Goal: Transaction & Acquisition: Purchase product/service

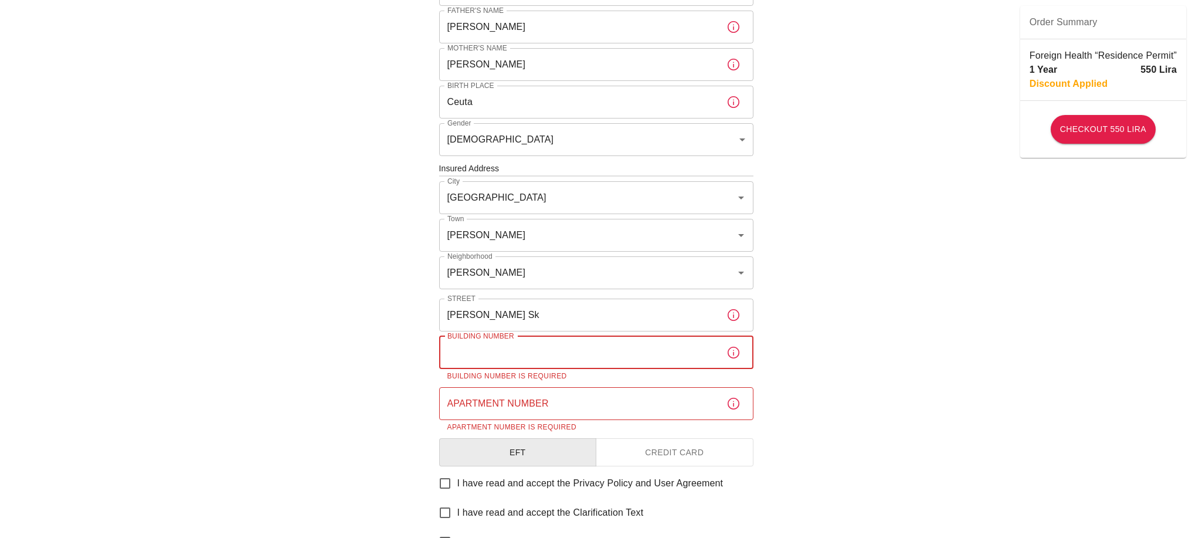
drag, startPoint x: 0, startPoint y: 0, endPoint x: 492, endPoint y: 346, distance: 601.7
click at [492, 346] on input "Building Number" at bounding box center [578, 352] width 278 height 33
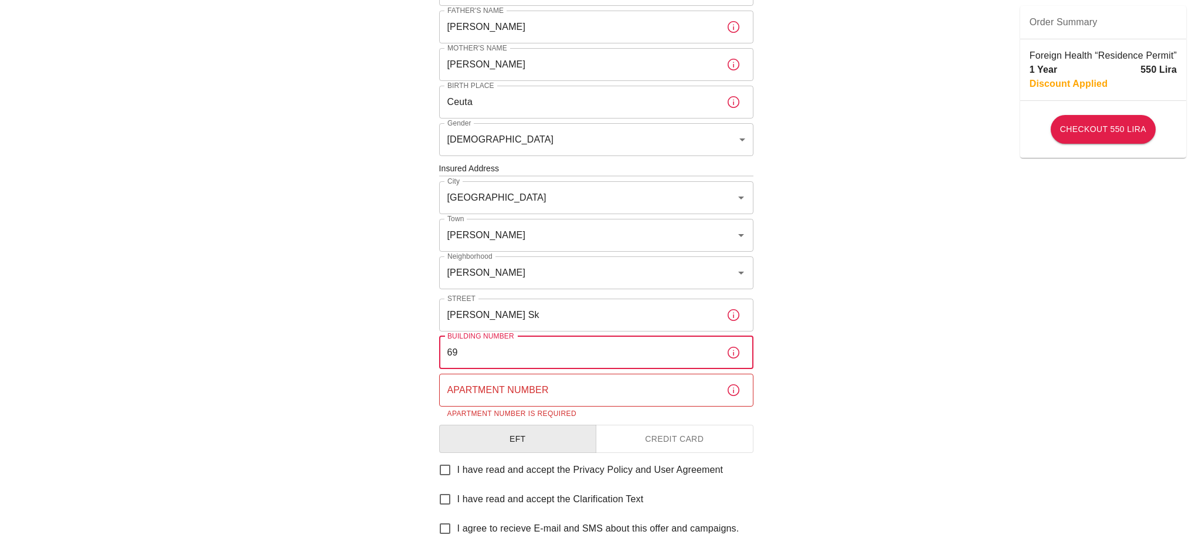
type input "69"
click at [532, 396] on input "Apartment Number" at bounding box center [578, 389] width 278 height 33
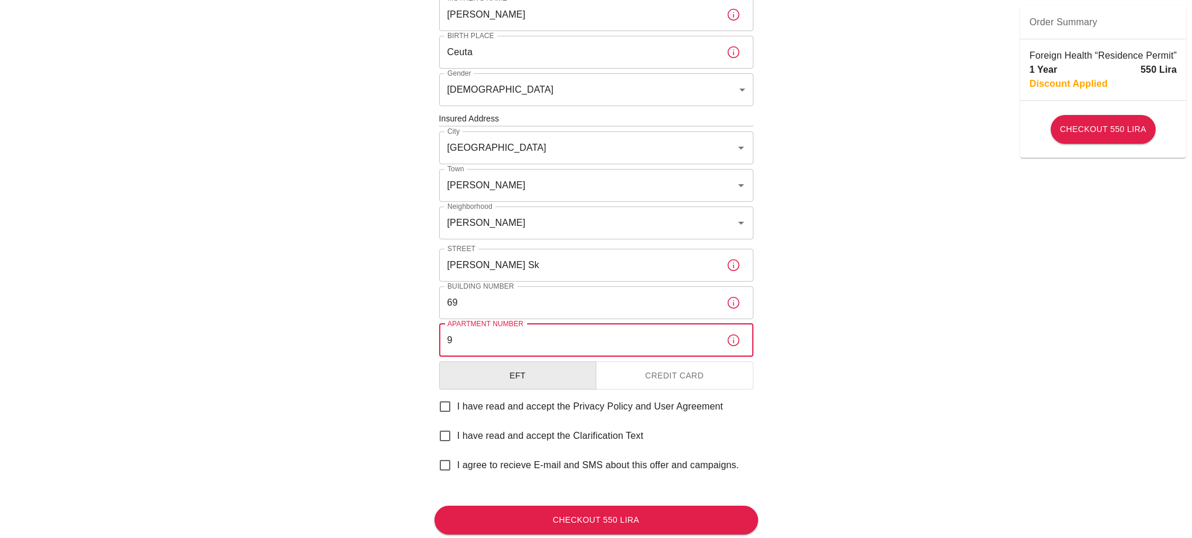
scroll to position [371, 0]
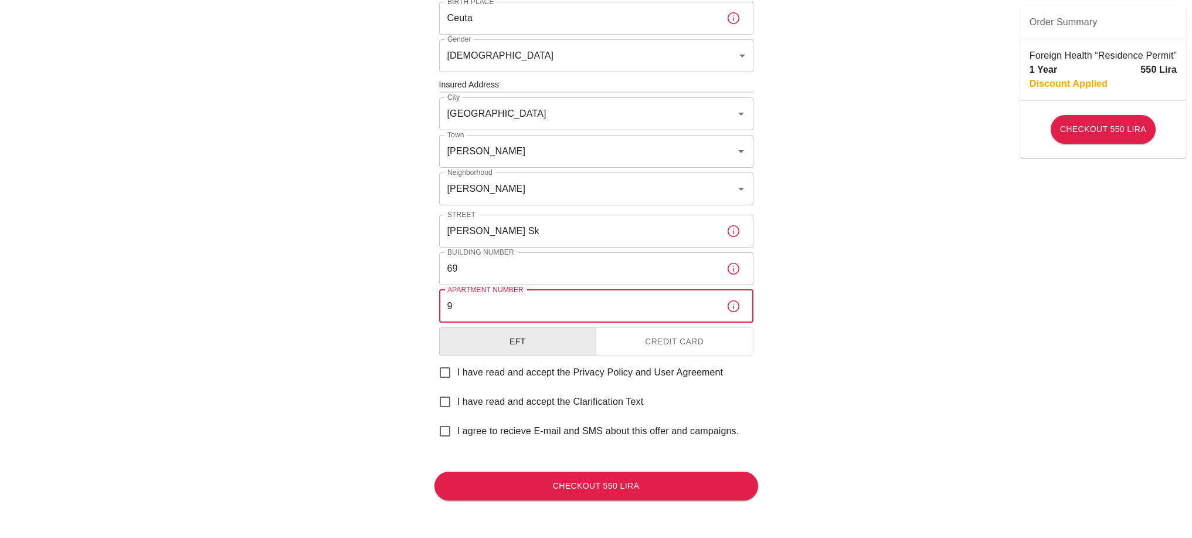
type input "9"
click at [651, 337] on button "Credit Card" at bounding box center [675, 341] width 158 height 29
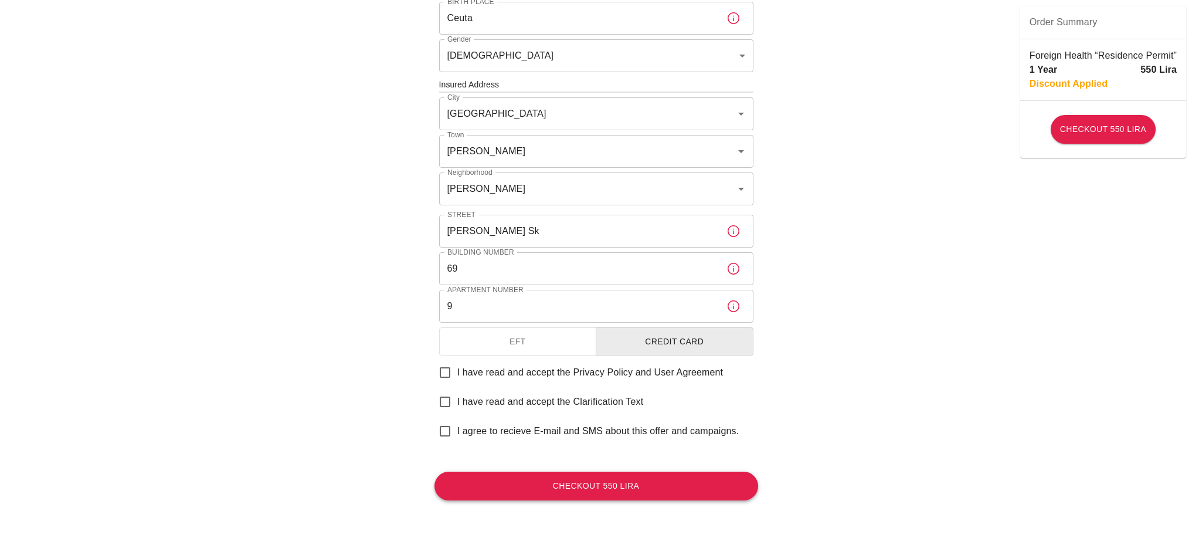
click at [600, 485] on button "Checkout 550 Lira" at bounding box center [596, 485] width 324 height 29
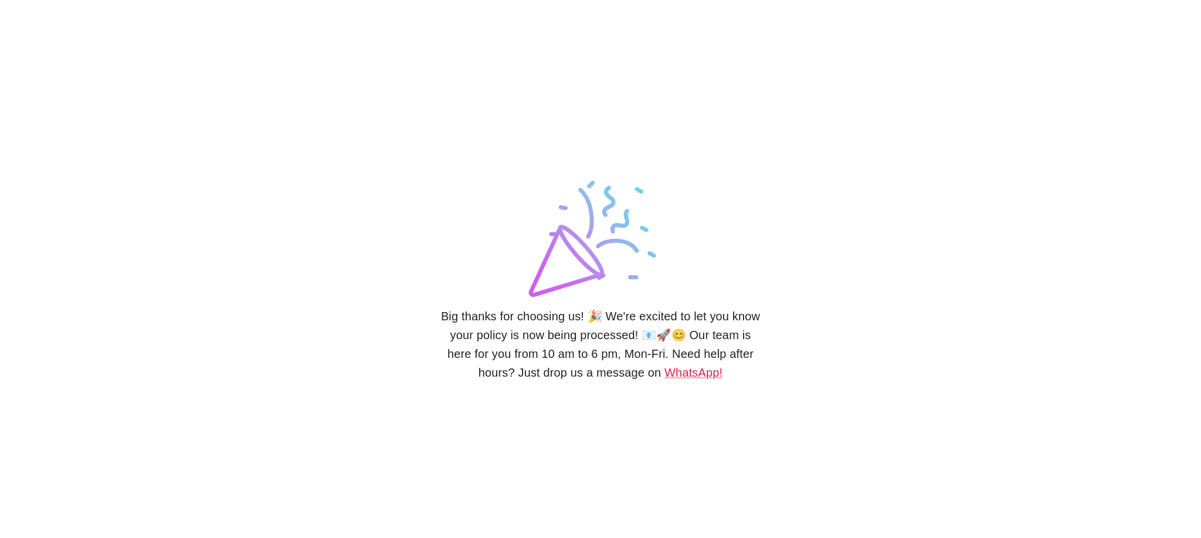
click at [549, 317] on h6 "Big thanks for choosing us! 🎉 We're excited to let you know your policy is now …" at bounding box center [601, 344] width 324 height 75
